Goal: Task Accomplishment & Management: Manage account settings

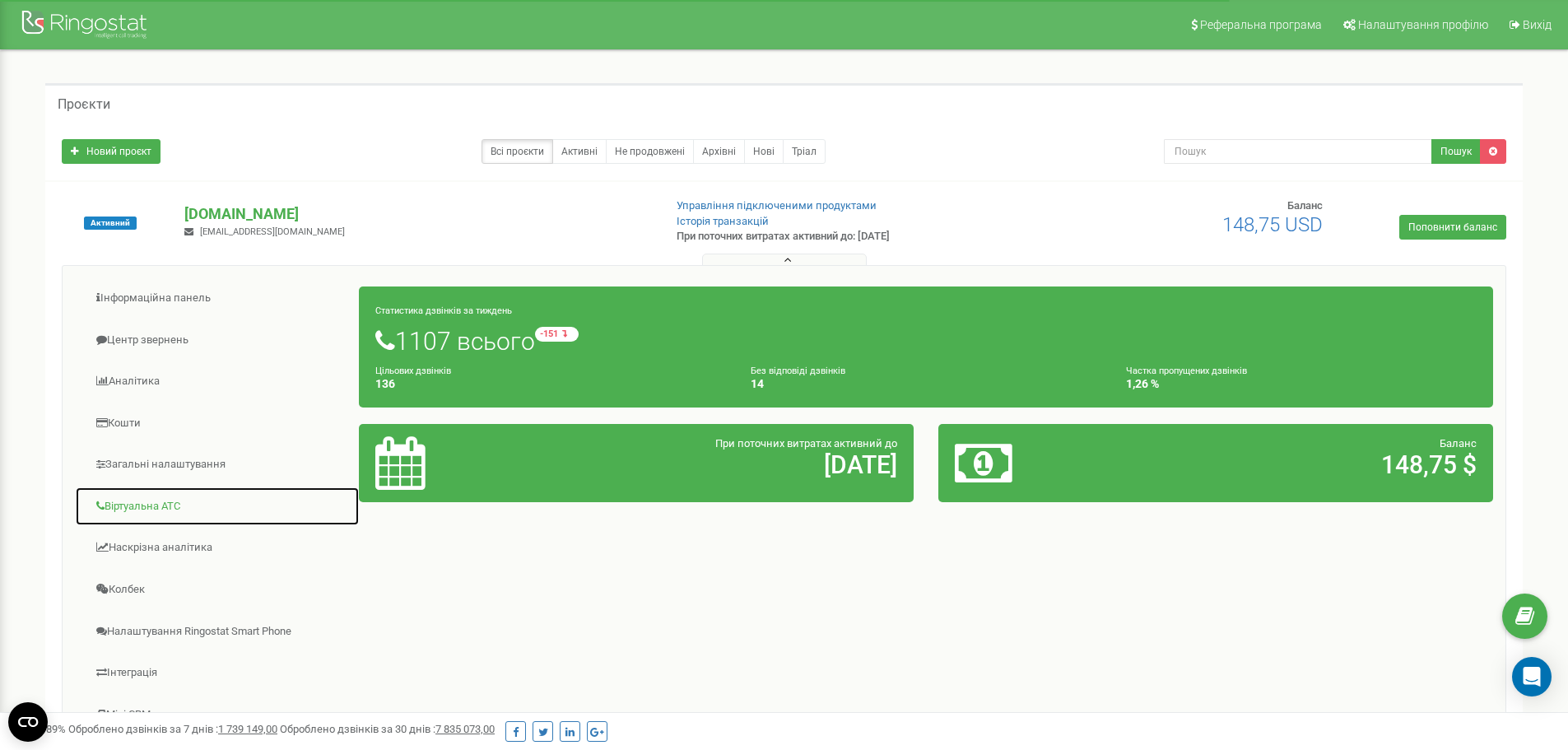
click at [123, 511] on link "Віртуальна АТС" at bounding box center [216, 507] width 284 height 40
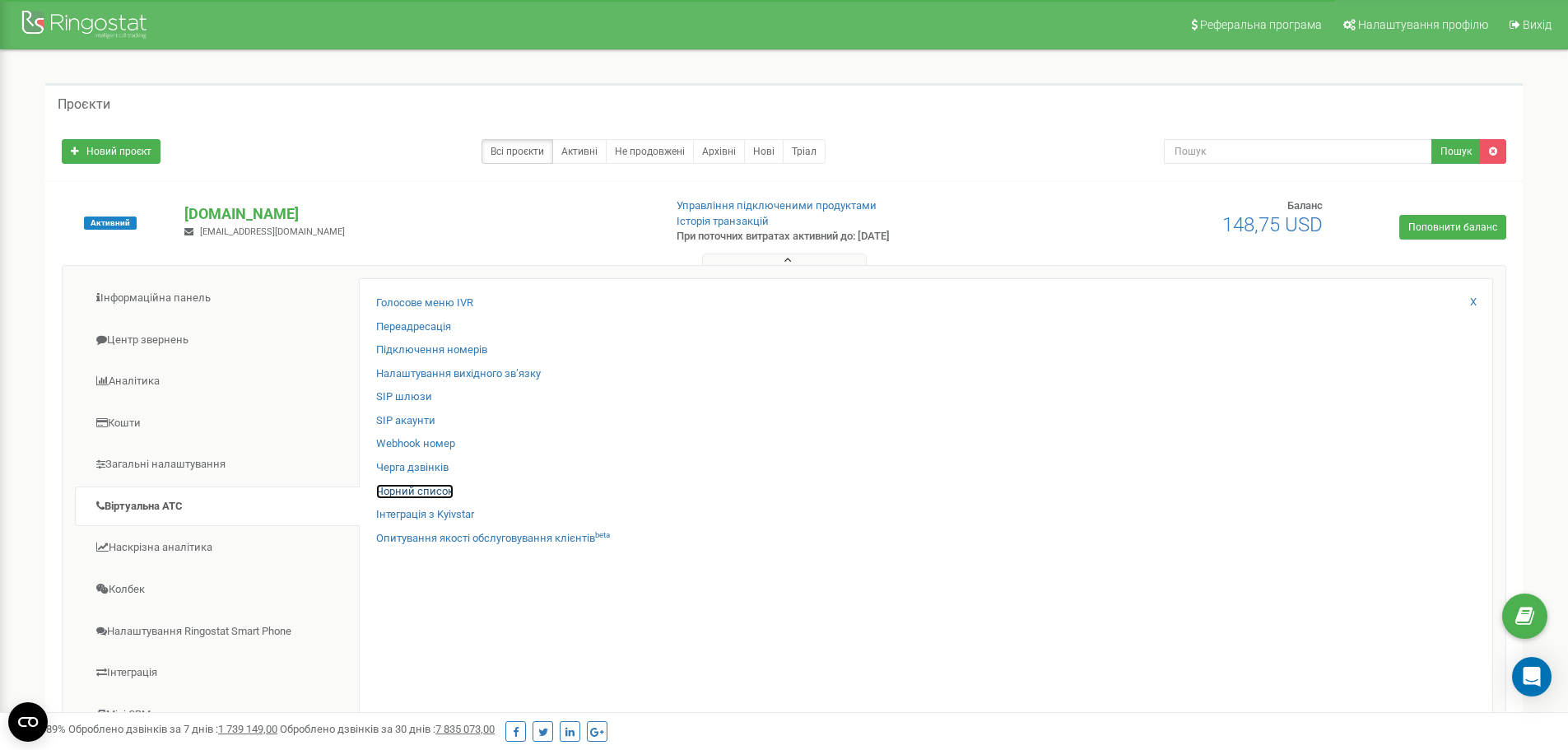
click at [436, 485] on link "Чорний список" at bounding box center [414, 492] width 78 height 15
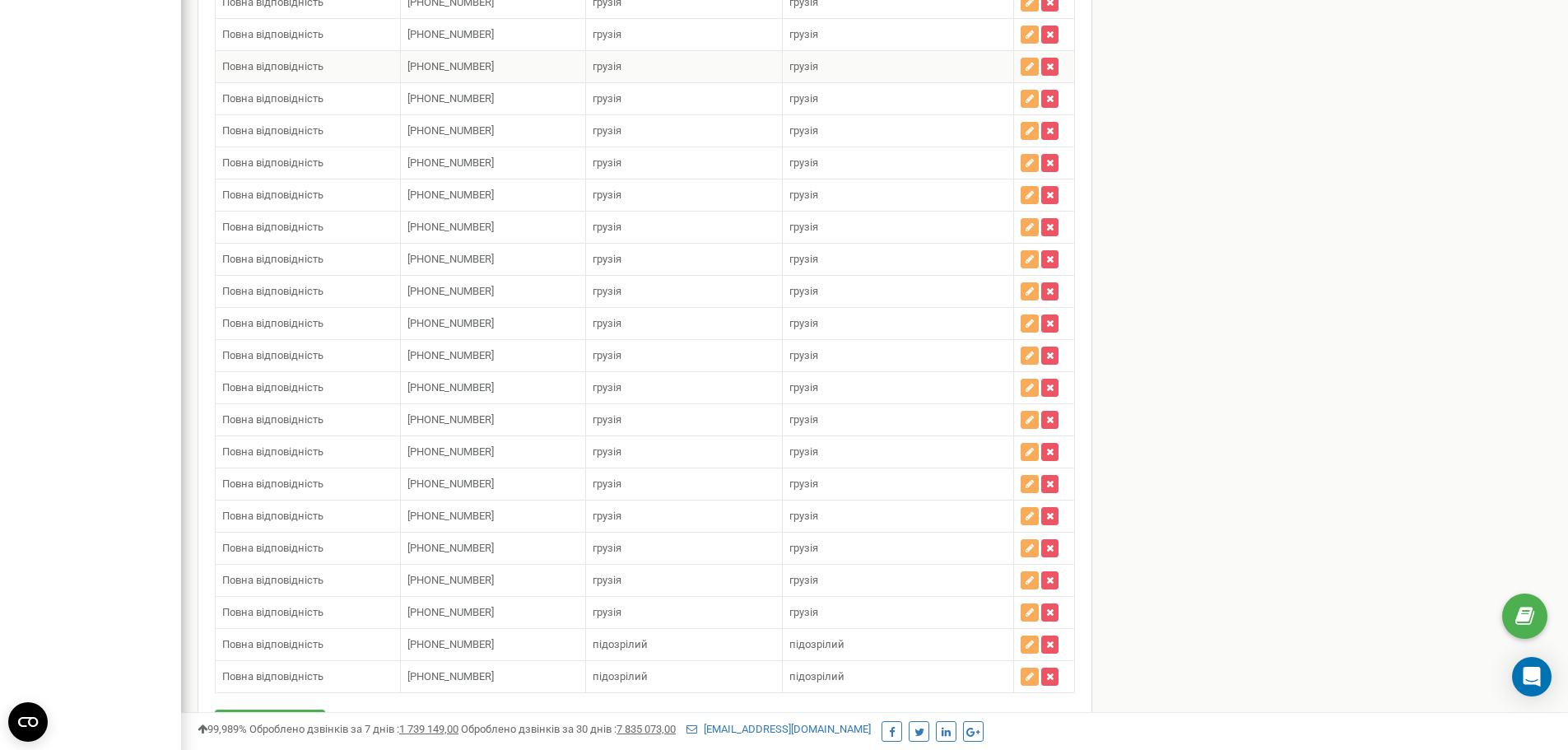
scroll to position [3883, 0]
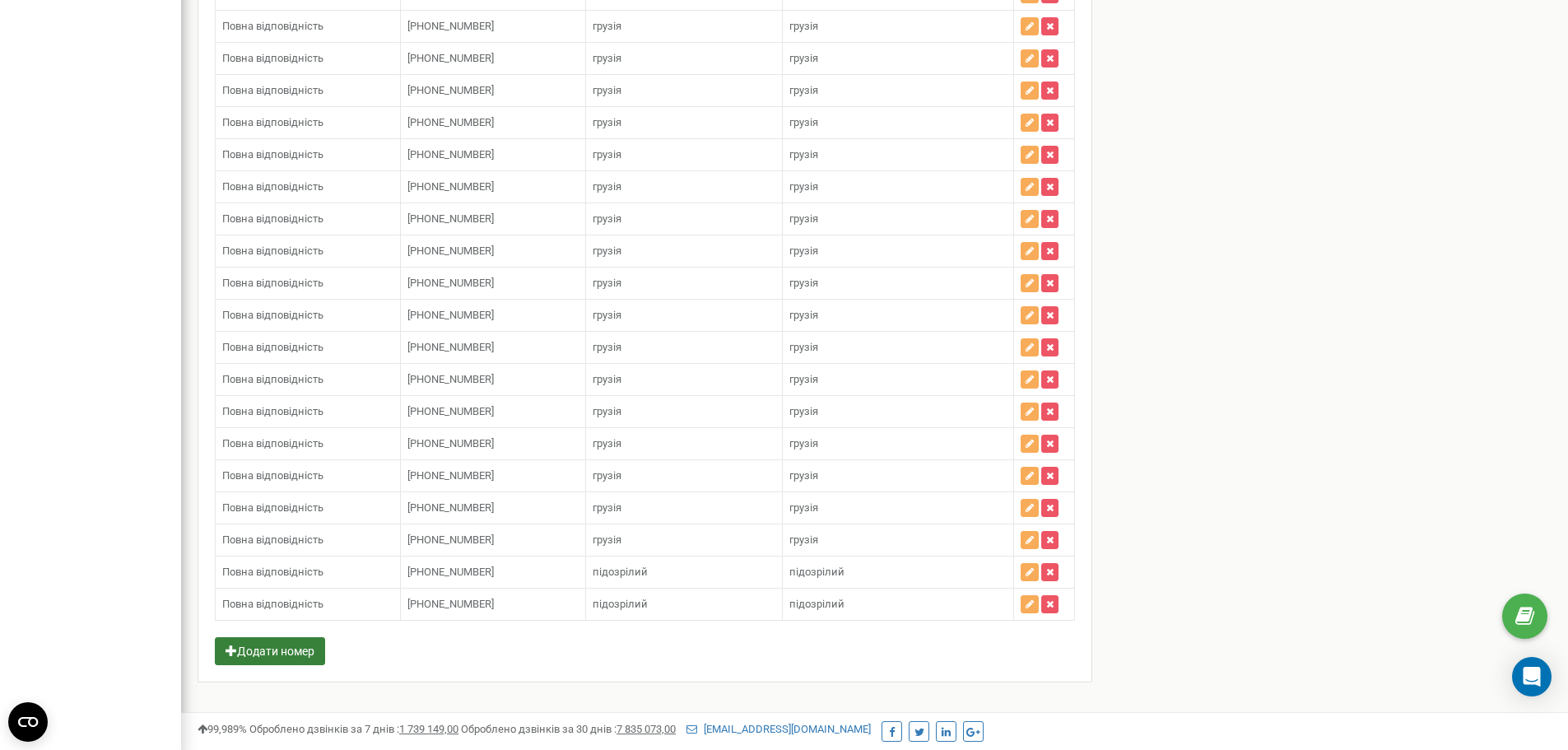
click at [250, 651] on div "Додати номер Зберегти" at bounding box center [644, 659] width 860 height 44
click at [250, 639] on button "Додати номер" at bounding box center [269, 650] width 110 height 28
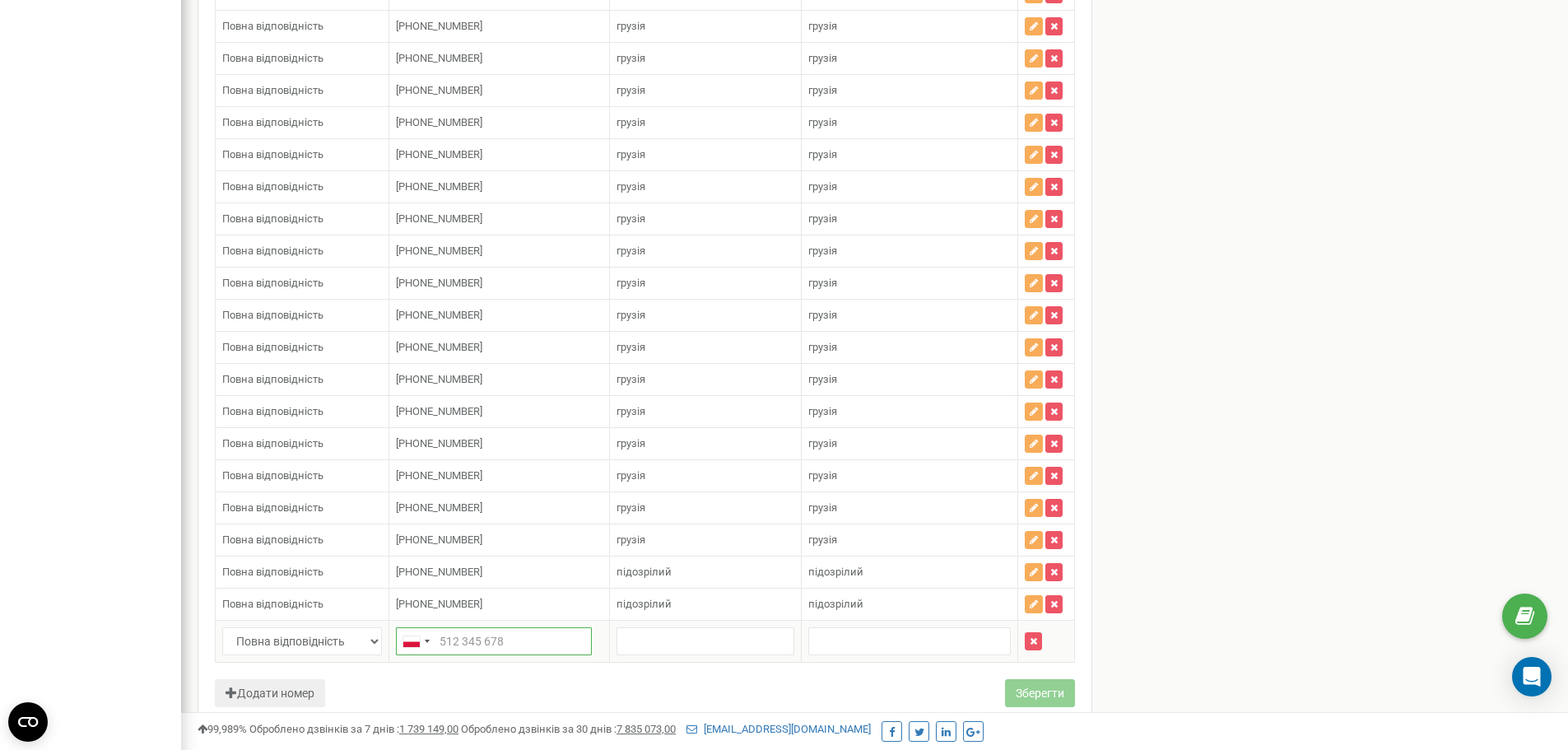
click at [448, 639] on input "text" at bounding box center [494, 641] width 196 height 28
paste input "+48 570 438 944"
type input "+48 570 438 944"
click at [659, 644] on input "text" at bounding box center [706, 641] width 178 height 28
type input "д"
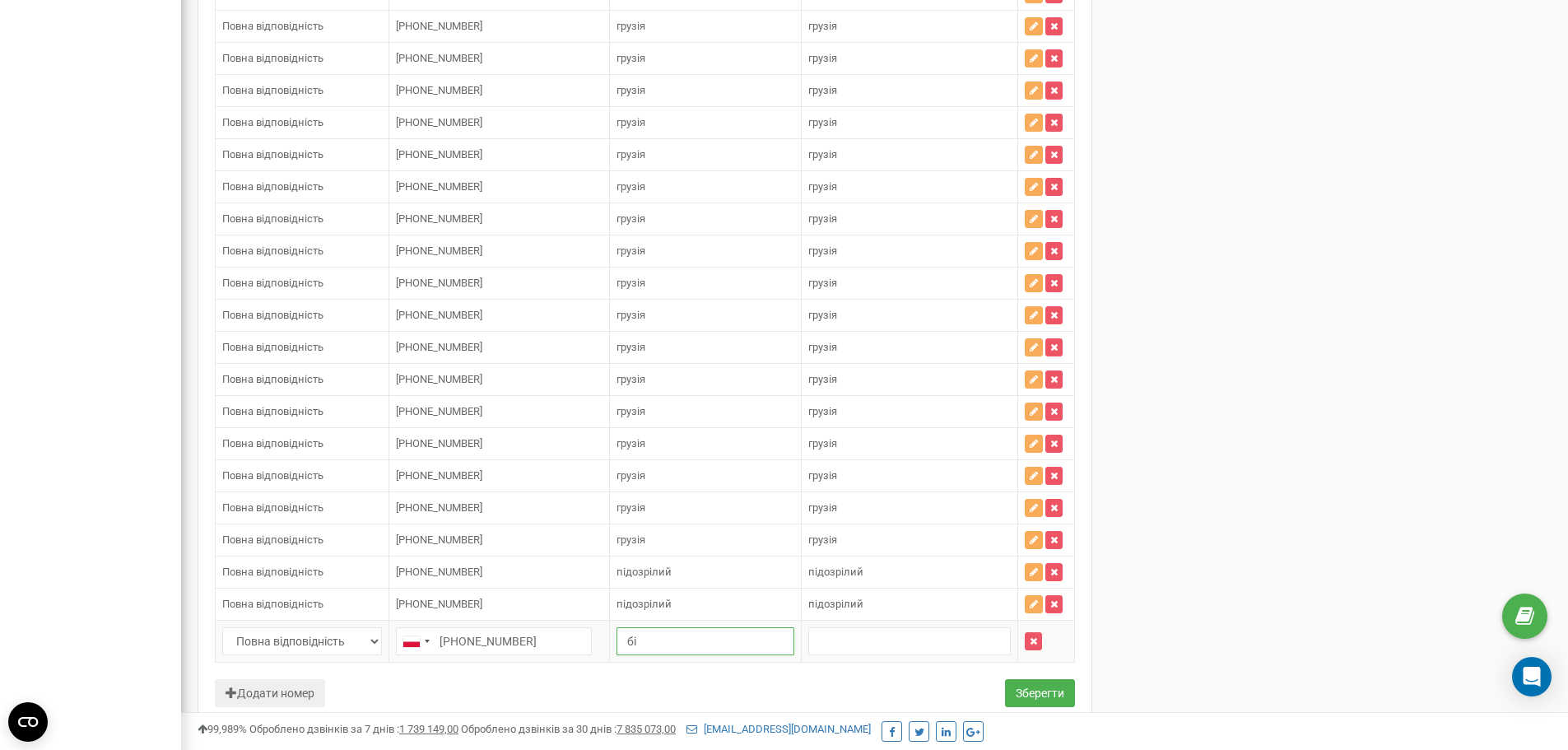
type input "б"
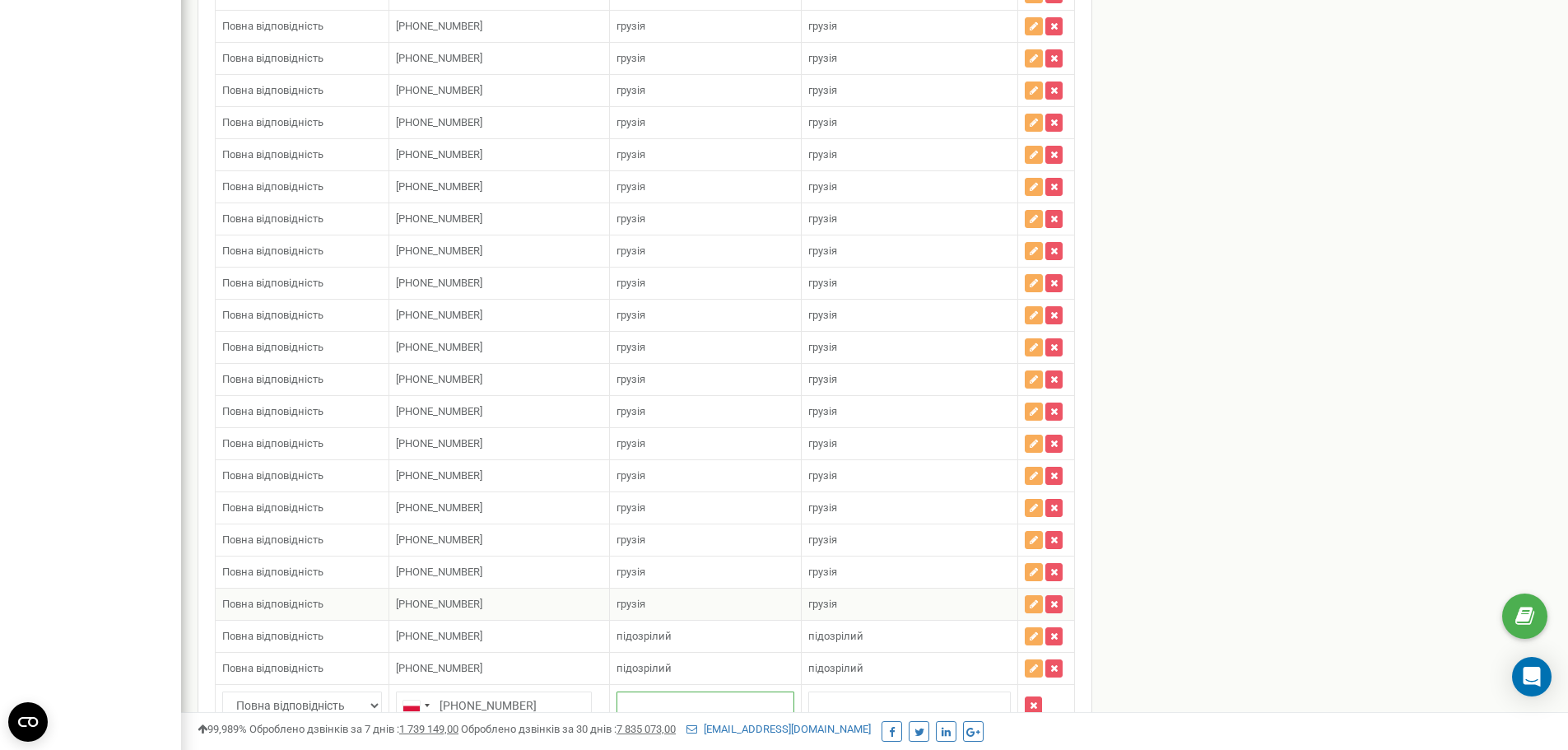
scroll to position [3940, 0]
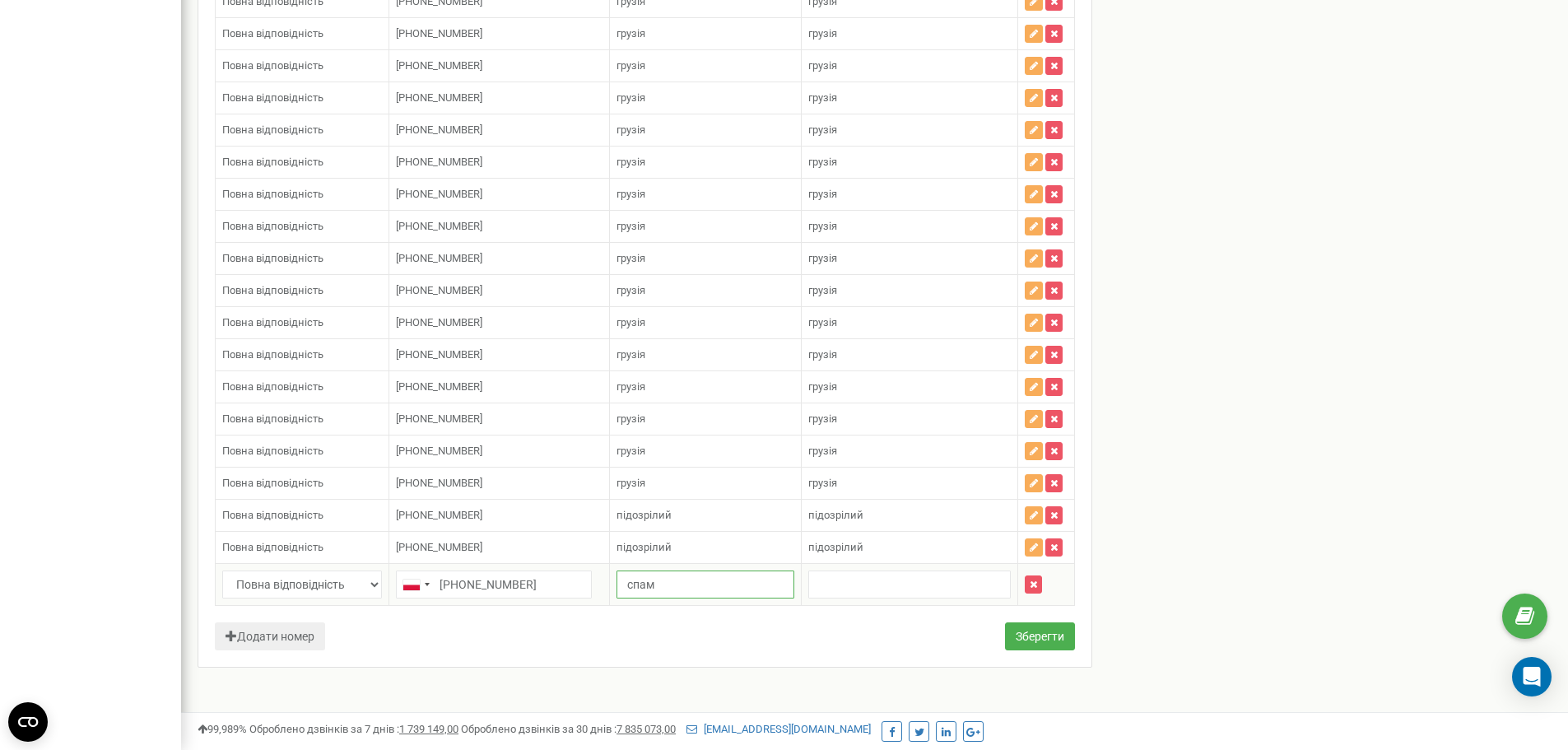
click at [642, 582] on input "спам" at bounding box center [706, 584] width 178 height 28
type input "спам"
click at [801, 596] on td at bounding box center [909, 585] width 216 height 42
click at [930, 567] on td at bounding box center [909, 585] width 216 height 42
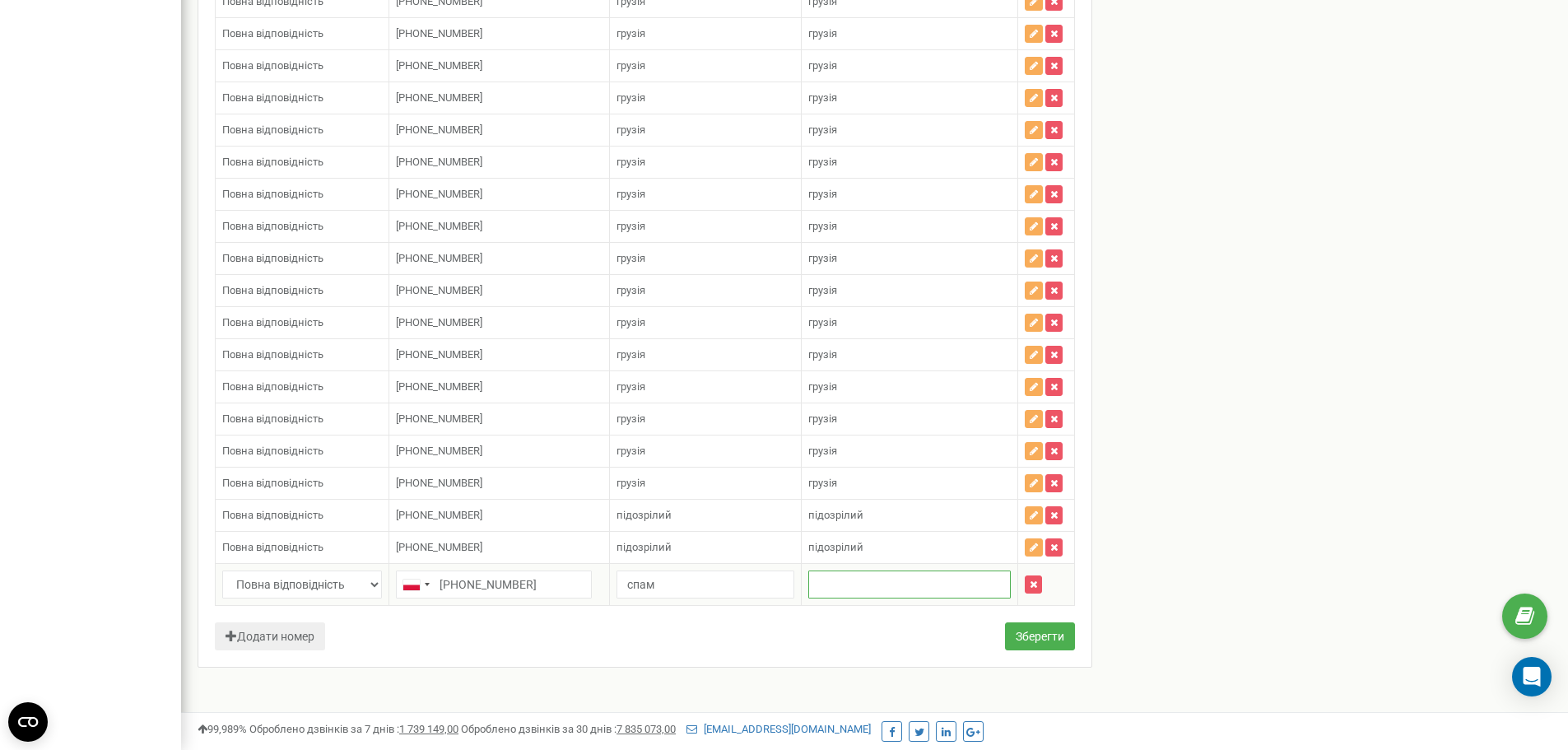
click at [925, 582] on input "text" at bounding box center [908, 584] width 202 height 28
paste input "спам"
type input "спам"
click at [1046, 639] on button "Зберегти" at bounding box center [1040, 636] width 70 height 28
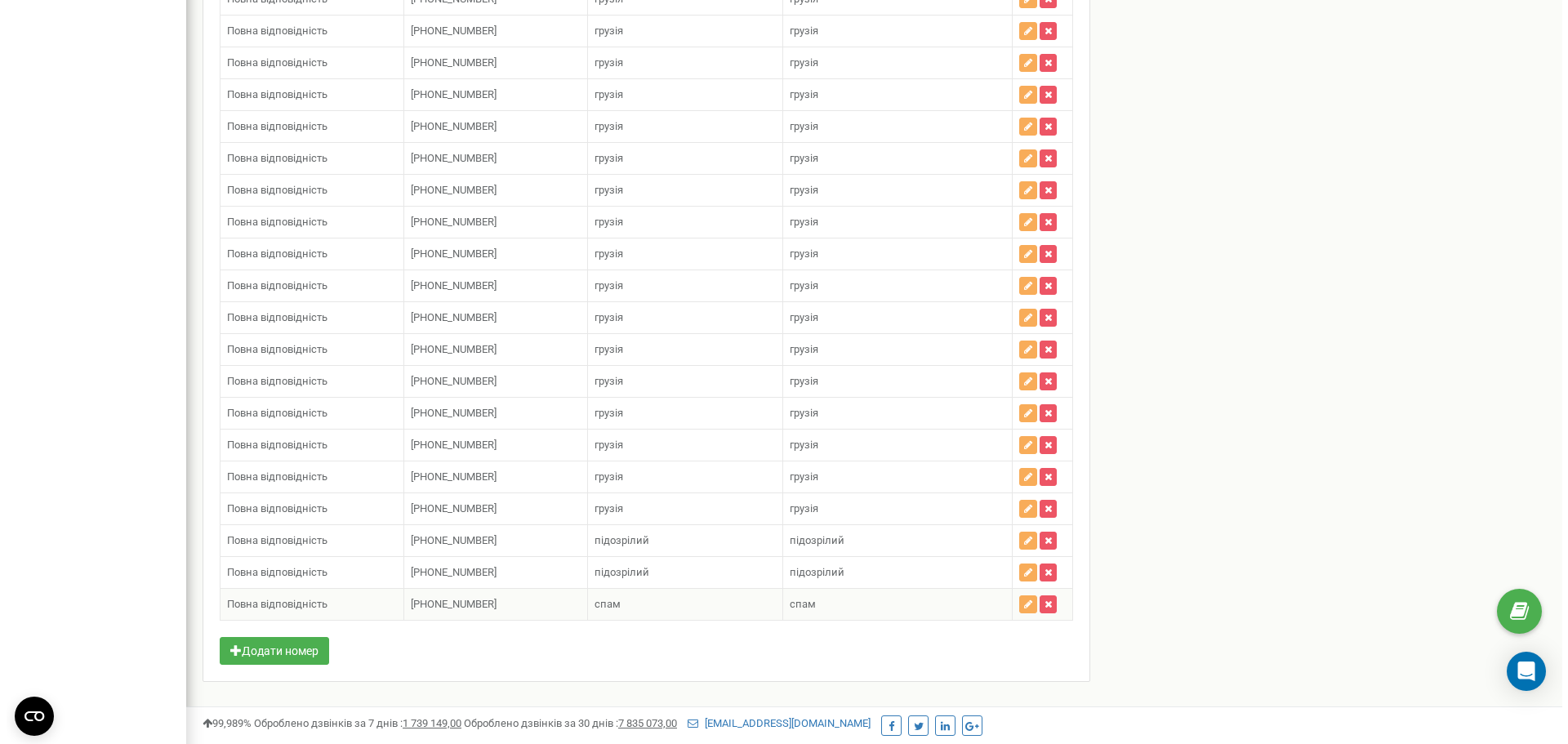
scroll to position [3883, 0]
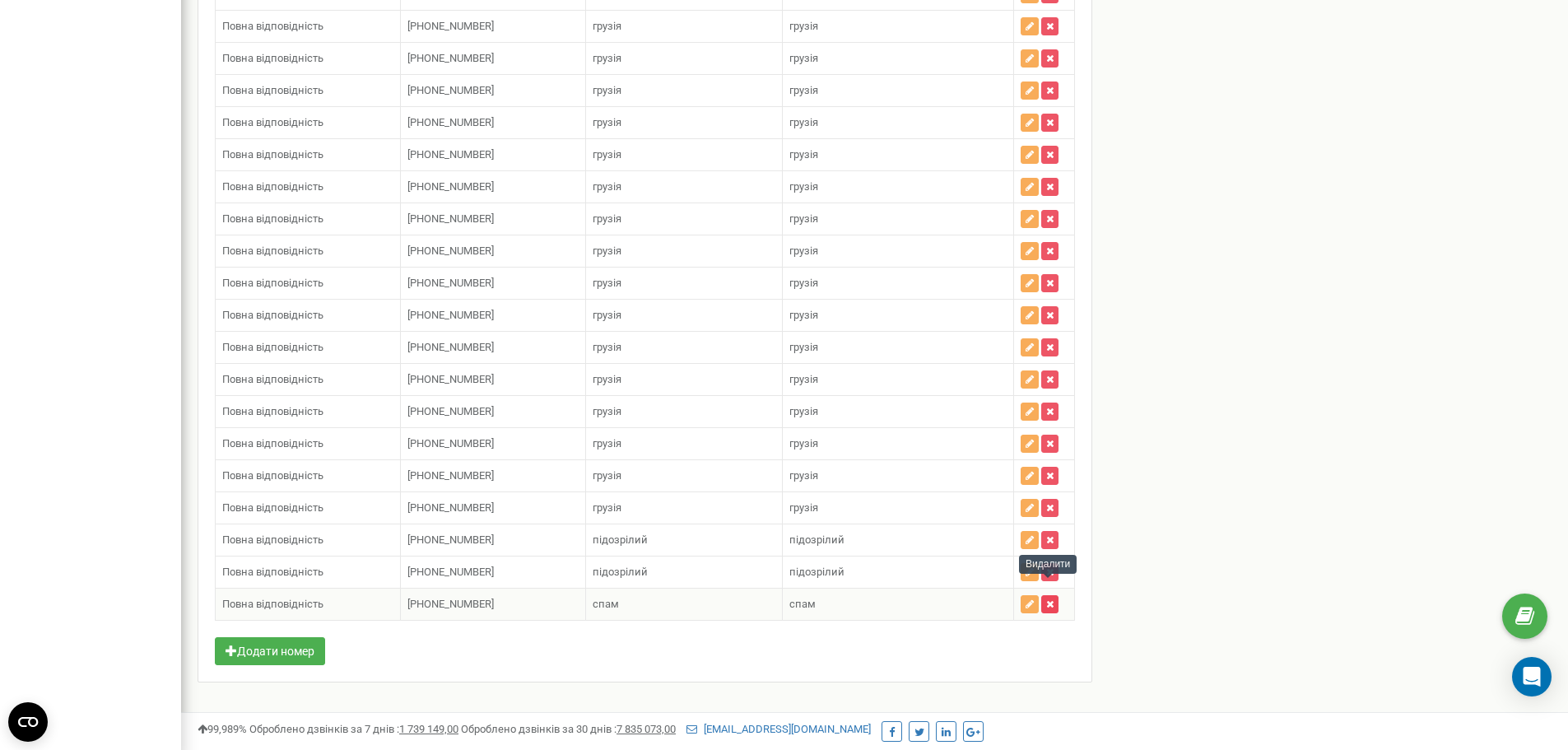
click at [1049, 600] on icon "button" at bounding box center [1050, 604] width 8 height 10
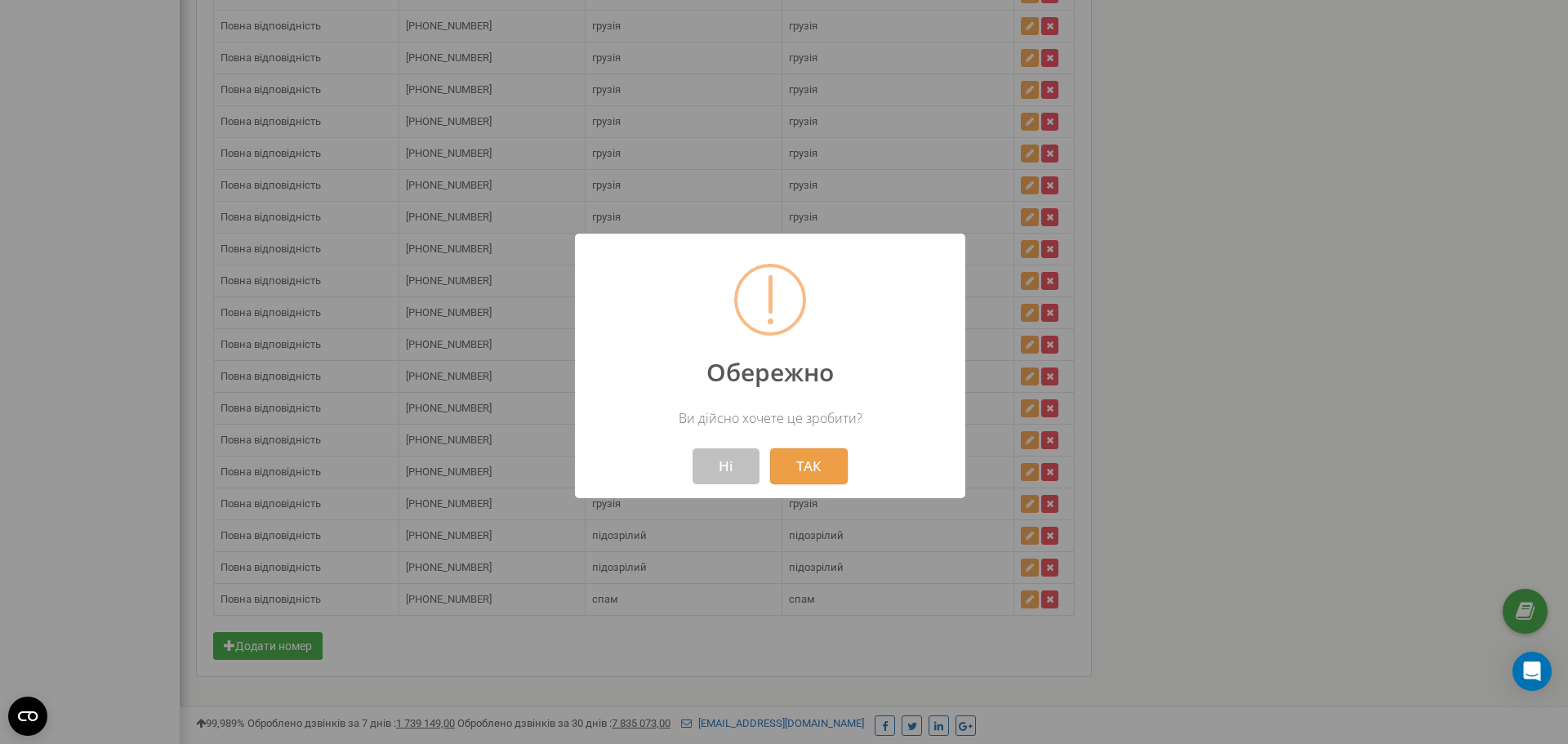
click at [810, 474] on button "ТАК" at bounding box center [809, 467] width 78 height 36
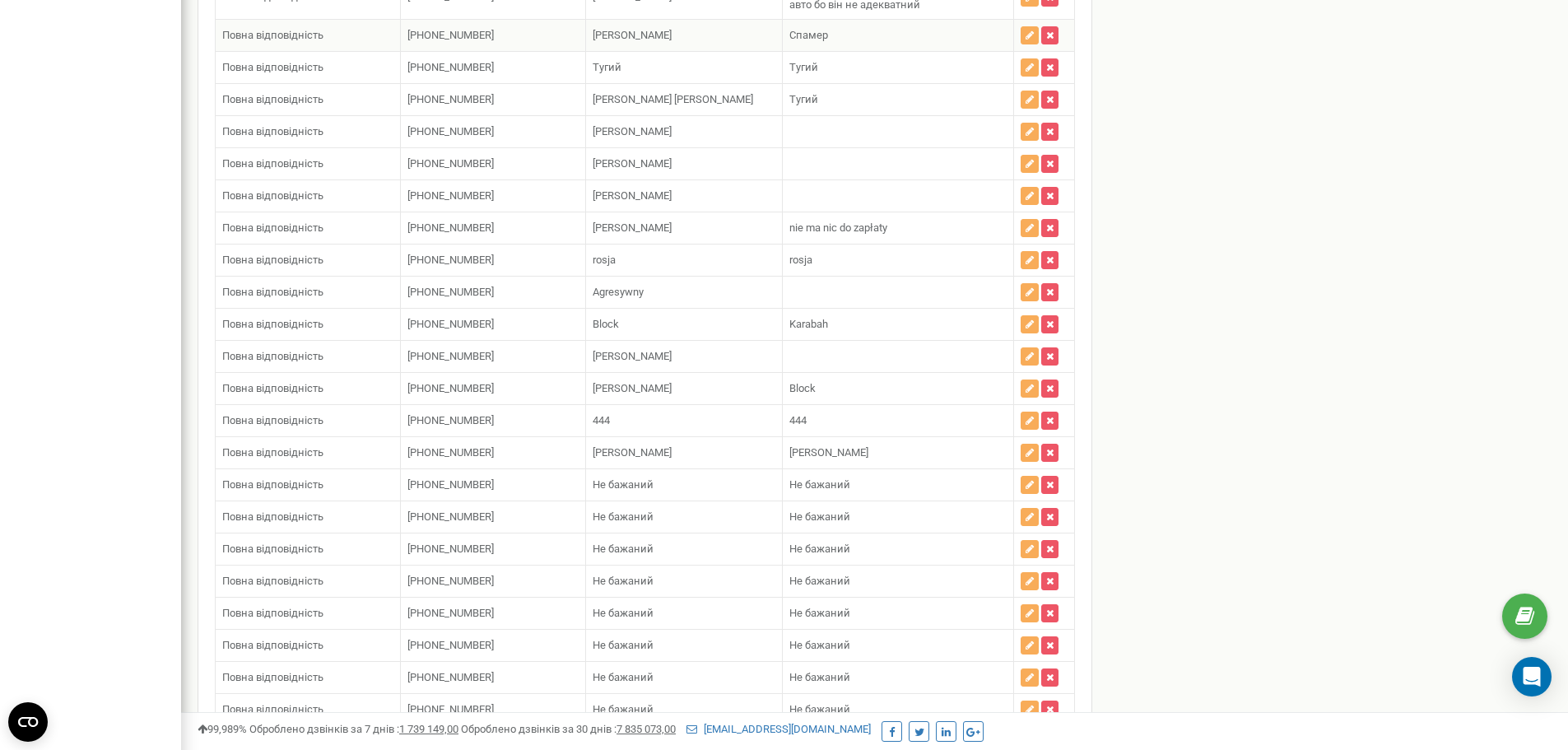
scroll to position [1248, 0]
